Goal: Task Accomplishment & Management: Use online tool/utility

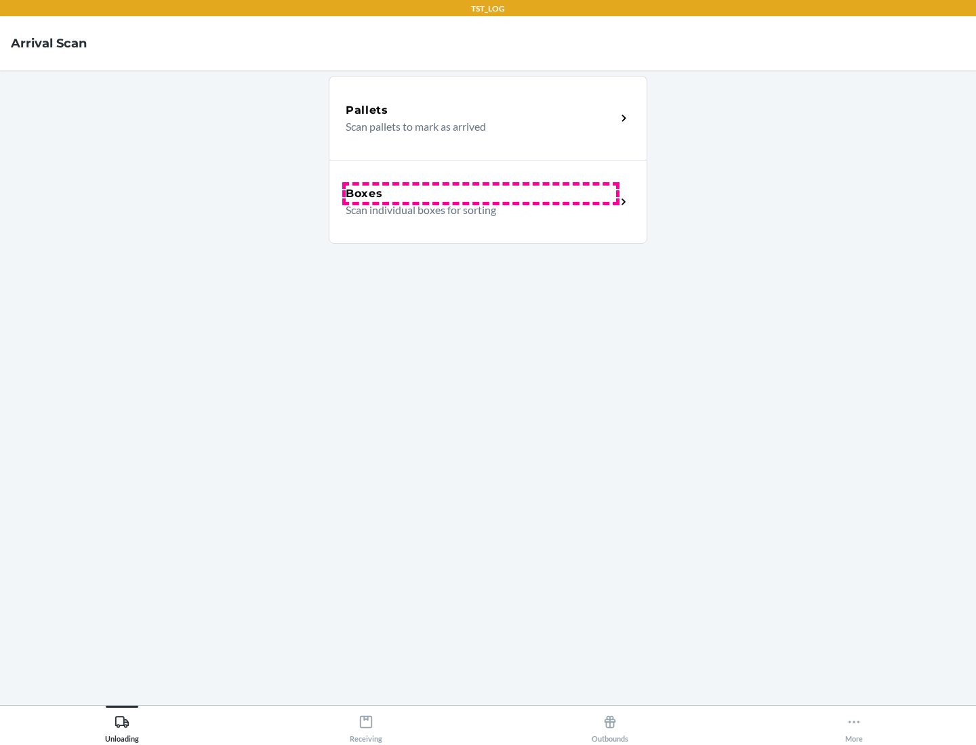
click at [480, 194] on div "Boxes" at bounding box center [480, 194] width 270 height 16
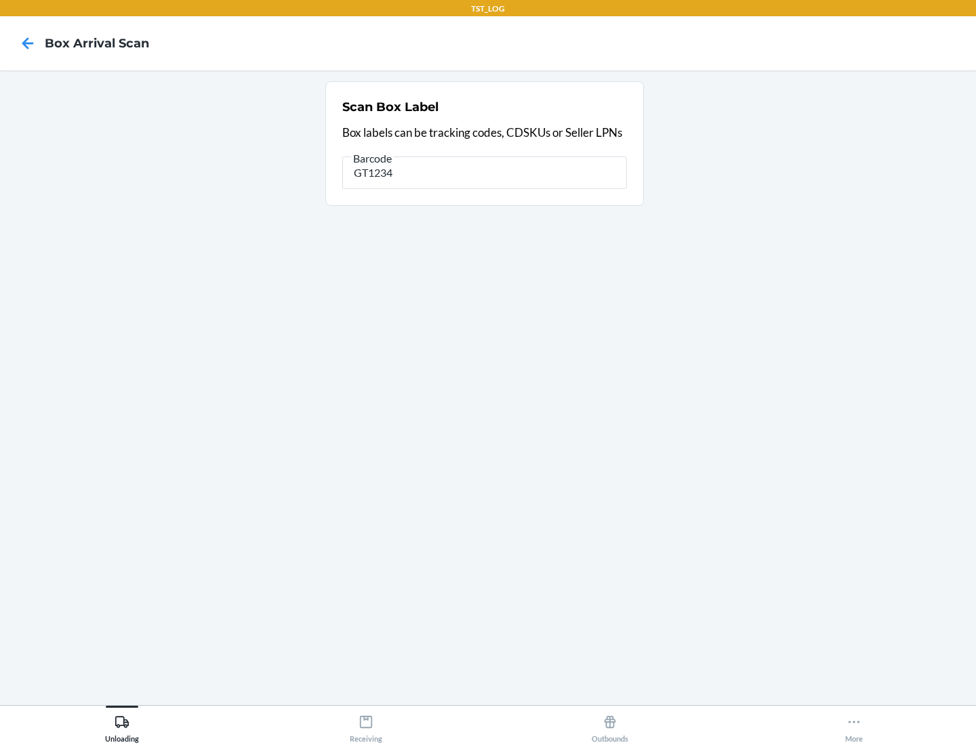
type input "GT1234"
